Goal: Find specific page/section: Find specific page/section

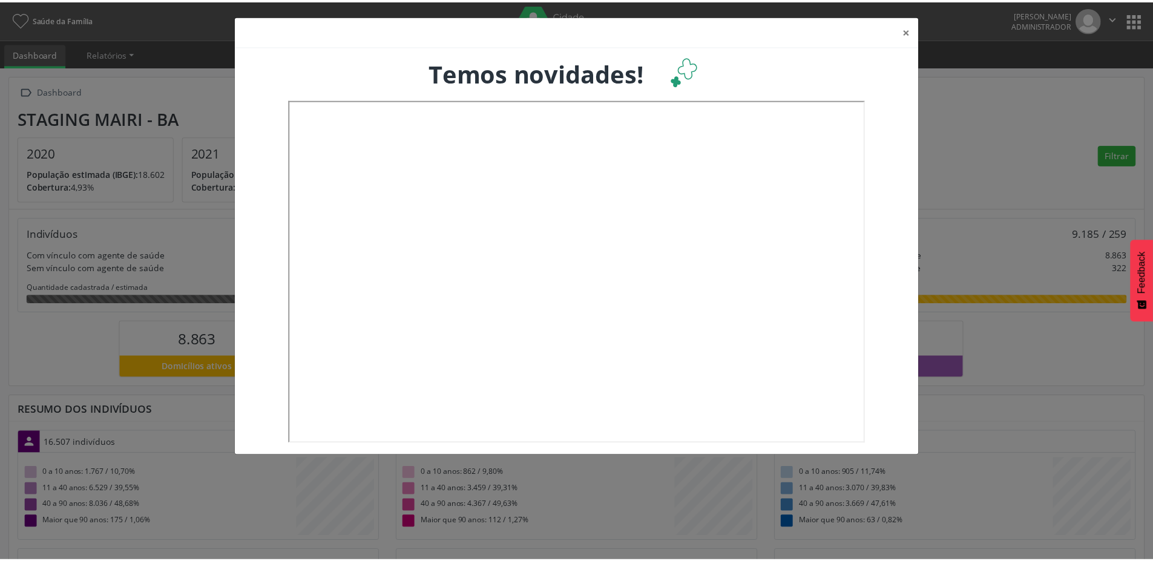
scroll to position [201, 381]
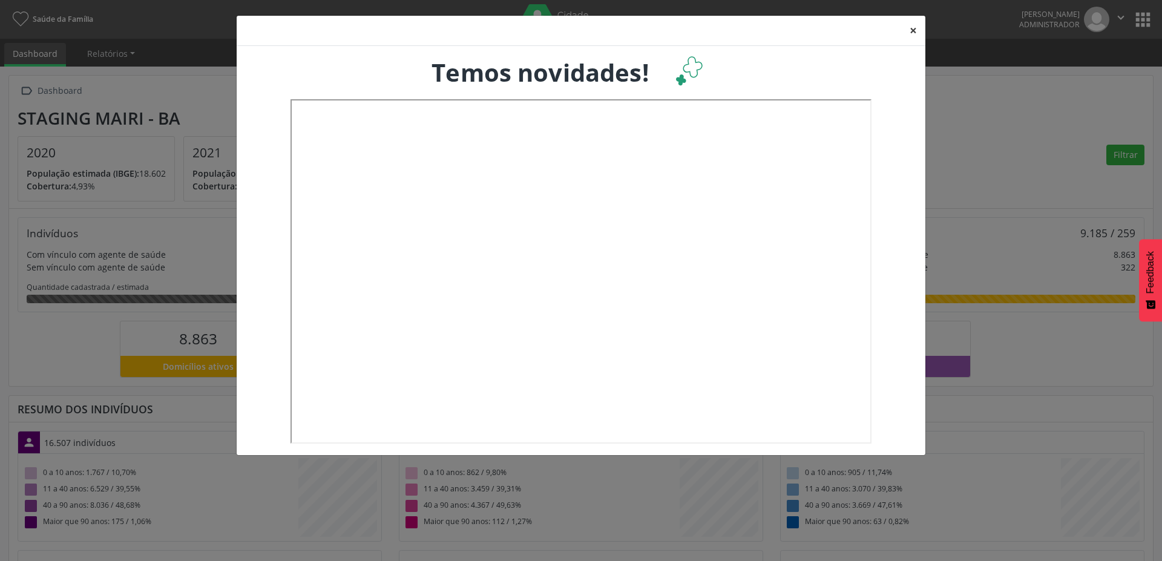
click at [911, 34] on button "×" at bounding box center [913, 31] width 24 height 30
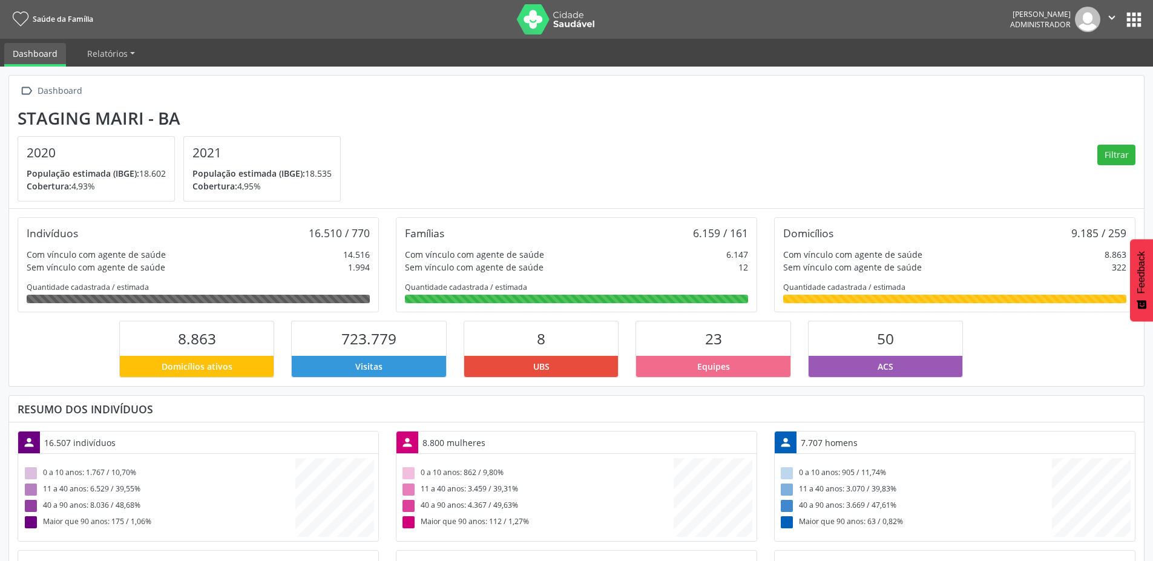
scroll to position [604921, 604744]
click at [1135, 18] on button "apps" at bounding box center [1133, 19] width 21 height 21
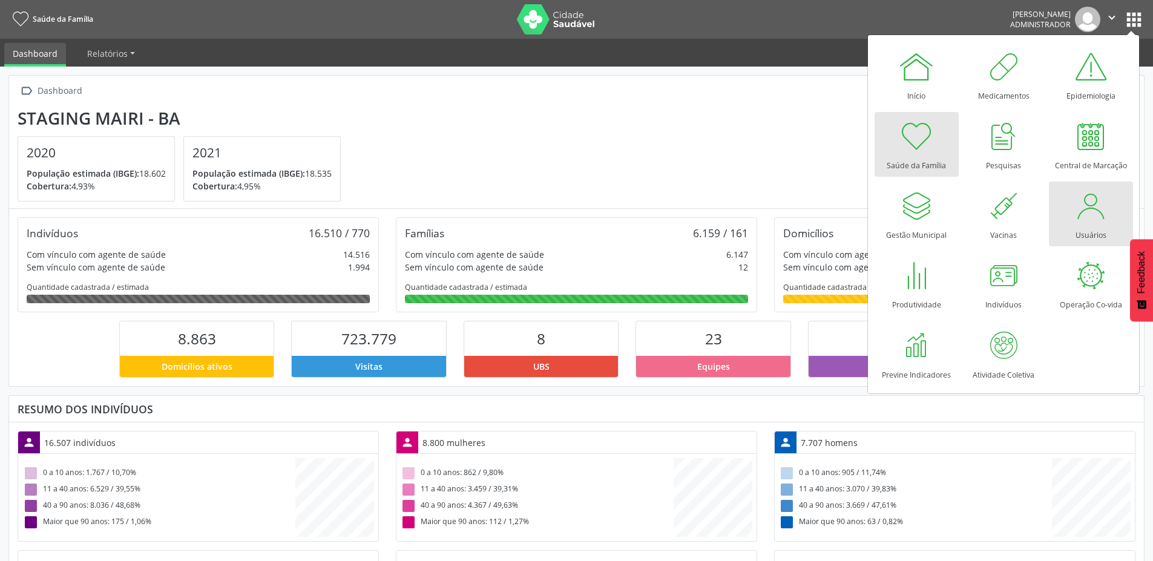
click at [1088, 219] on div at bounding box center [1090, 206] width 36 height 36
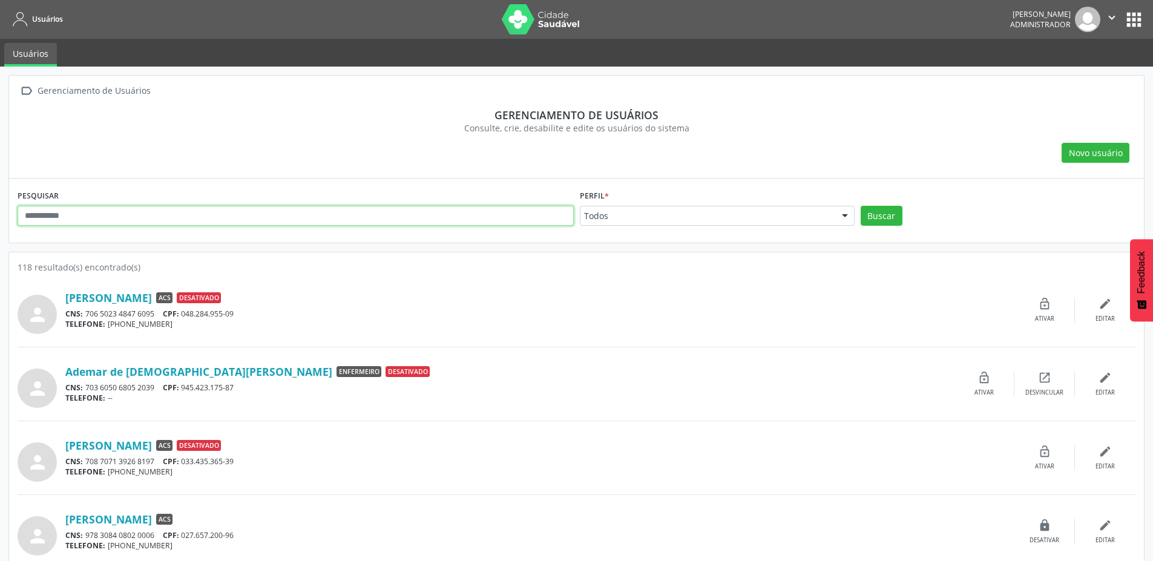
click at [145, 217] on input "text" at bounding box center [296, 216] width 556 height 21
type input "******"
click at [860, 206] on button "Buscar" at bounding box center [881, 216] width 42 height 21
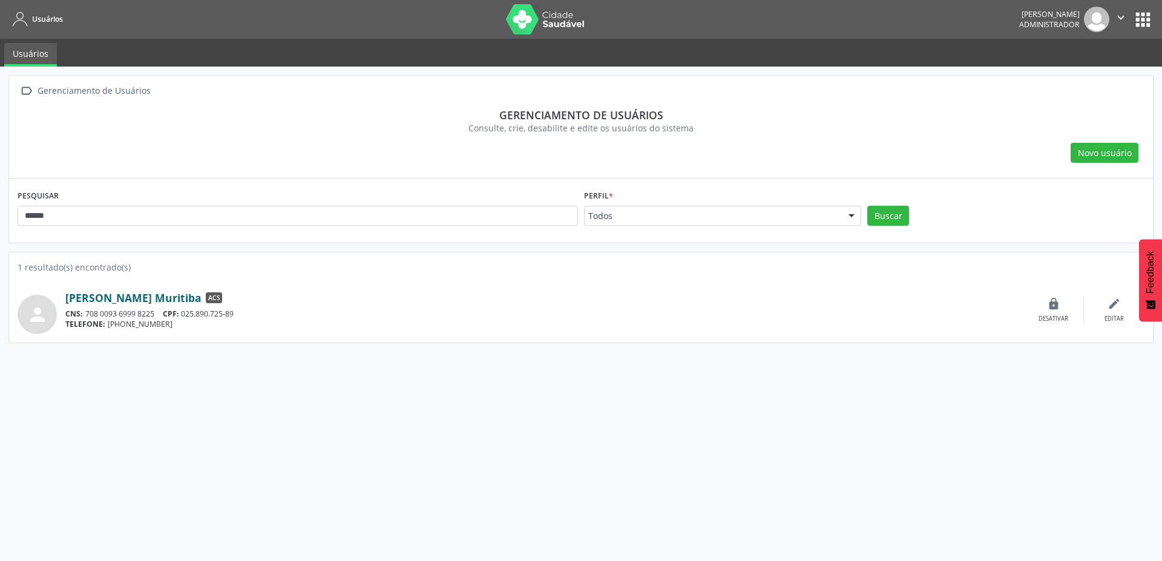
click at [134, 295] on link "Milena Alves Rios Muritiba" at bounding box center [133, 297] width 136 height 13
click at [190, 295] on link "Milena Alves Rios Muritiba" at bounding box center [133, 297] width 136 height 13
